Goal: Check status: Check status

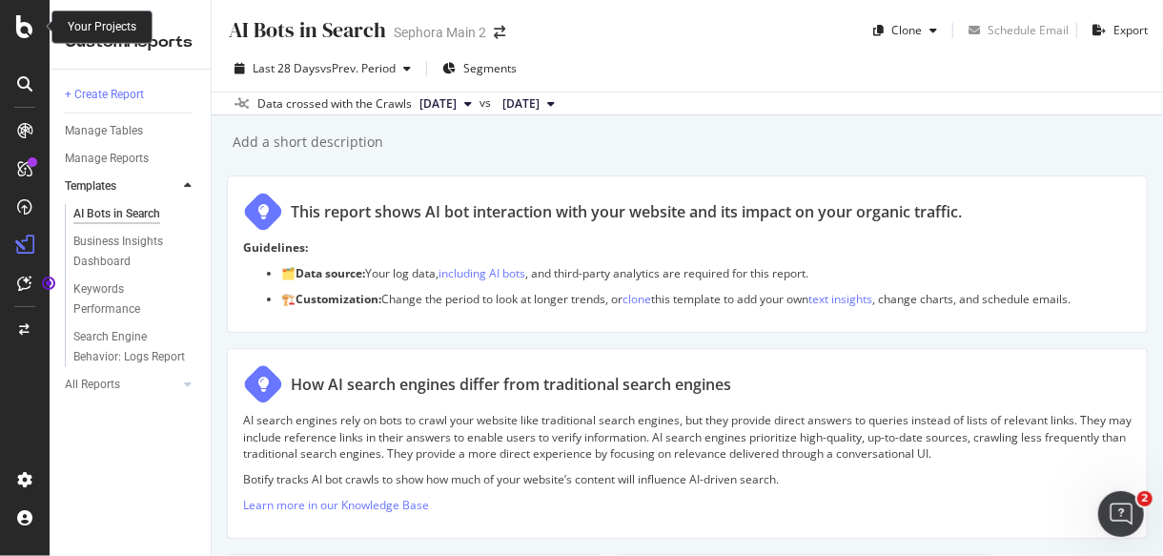
scroll to position [953, 0]
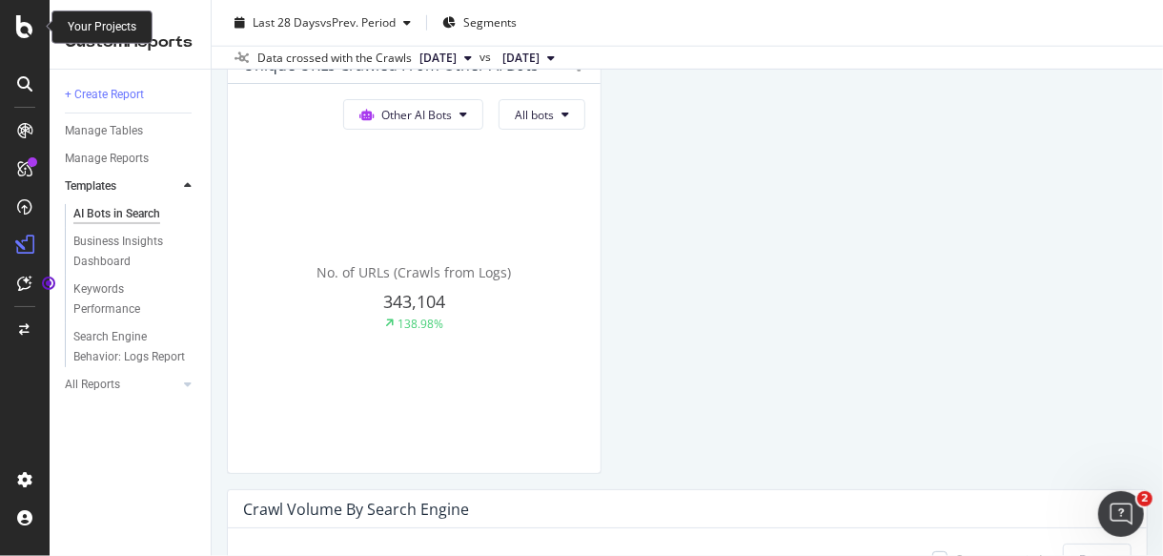
click at [22, 30] on icon at bounding box center [24, 26] width 17 height 23
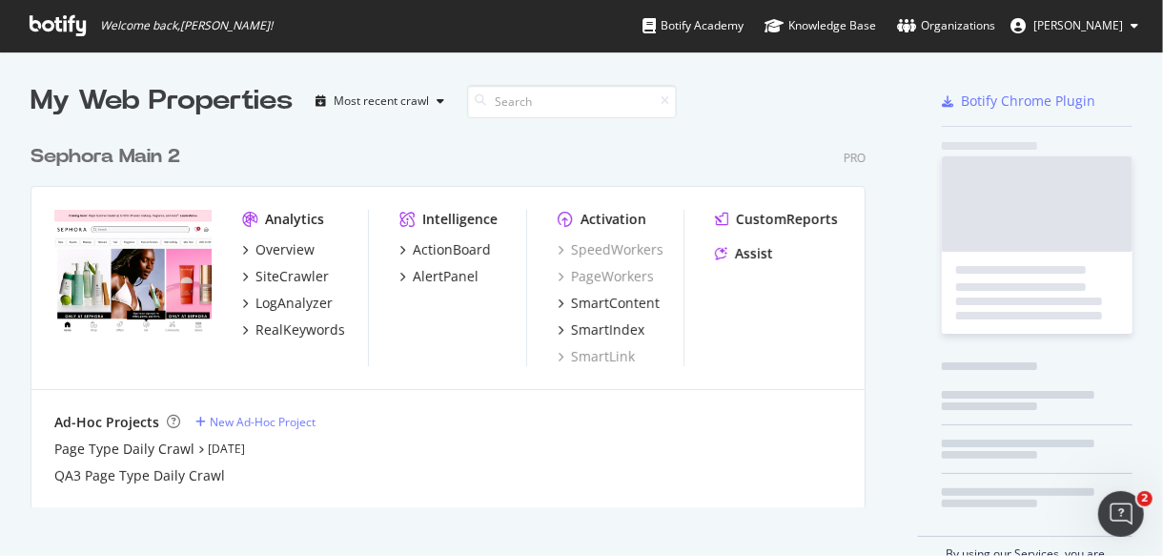
scroll to position [539, 1131]
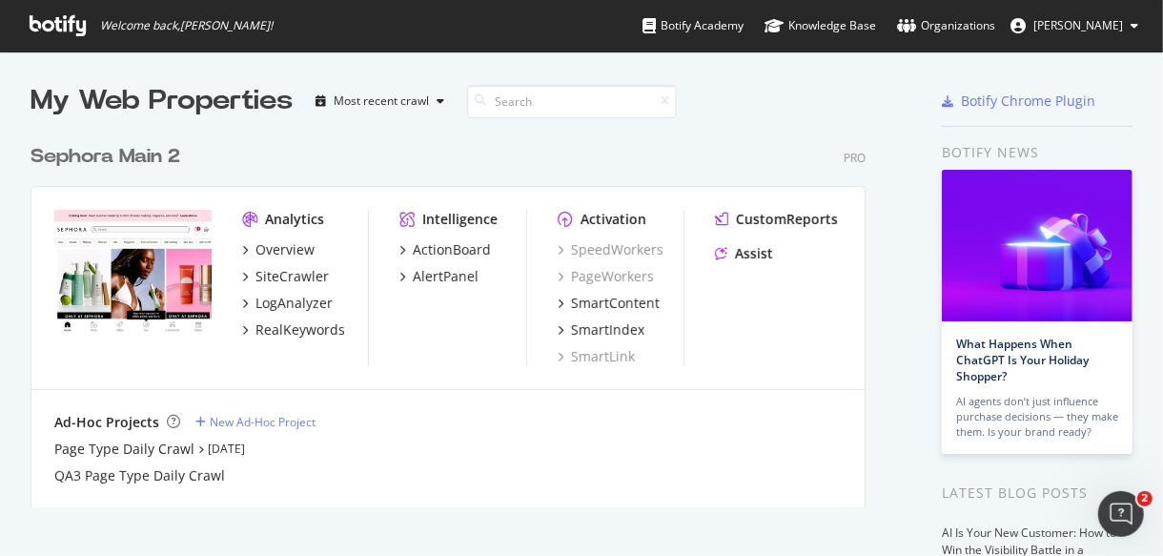
click at [157, 160] on div "Sephora Main 2" at bounding box center [105, 157] width 150 height 28
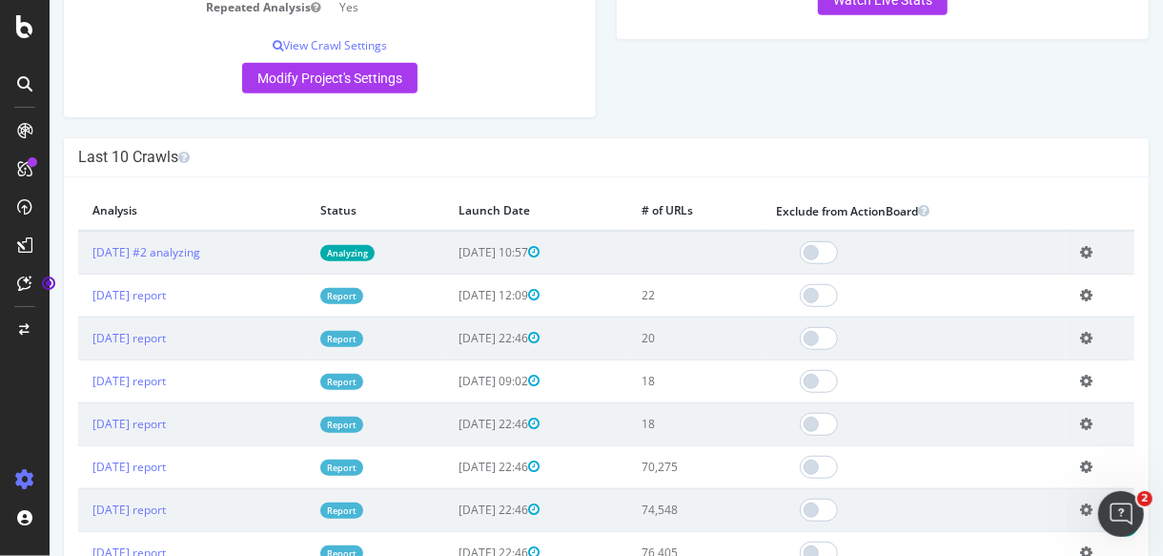
scroll to position [412, 0]
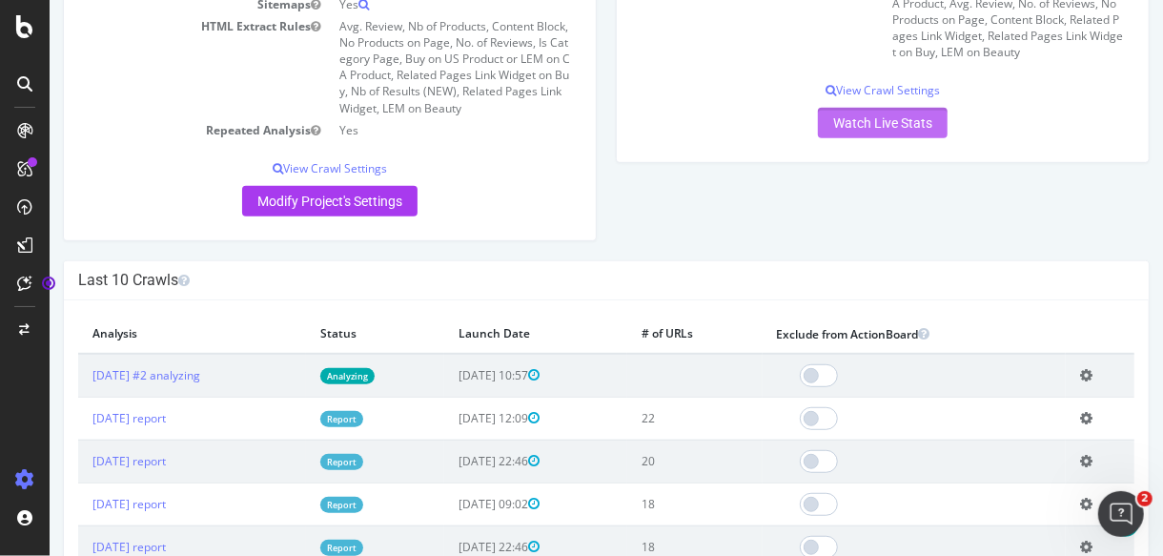
click at [860, 117] on link "Watch Live Stats" at bounding box center [882, 123] width 130 height 30
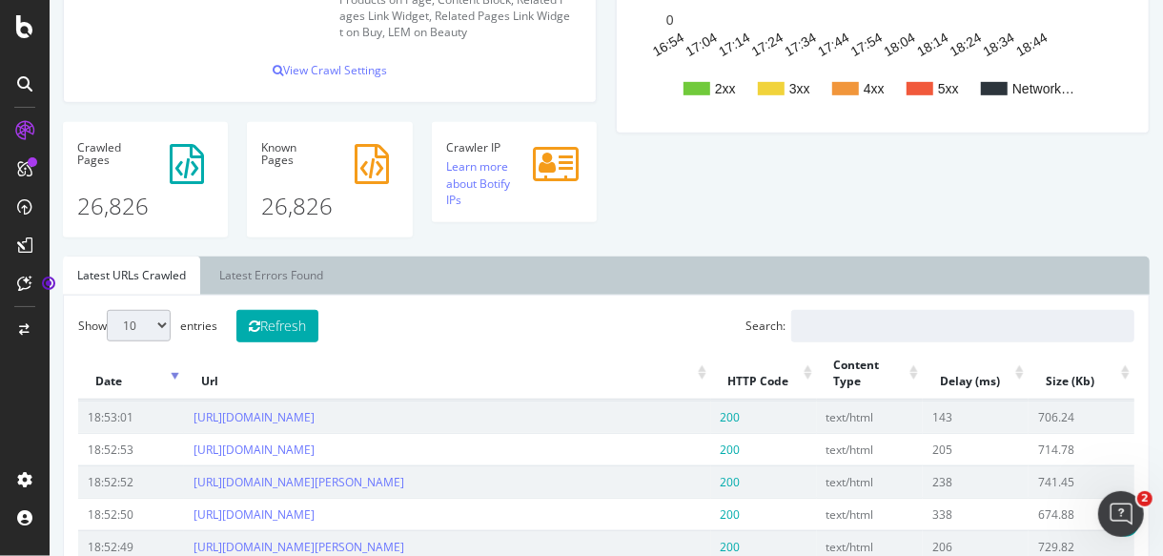
scroll to position [500, 0]
